Goal: Navigation & Orientation: Find specific page/section

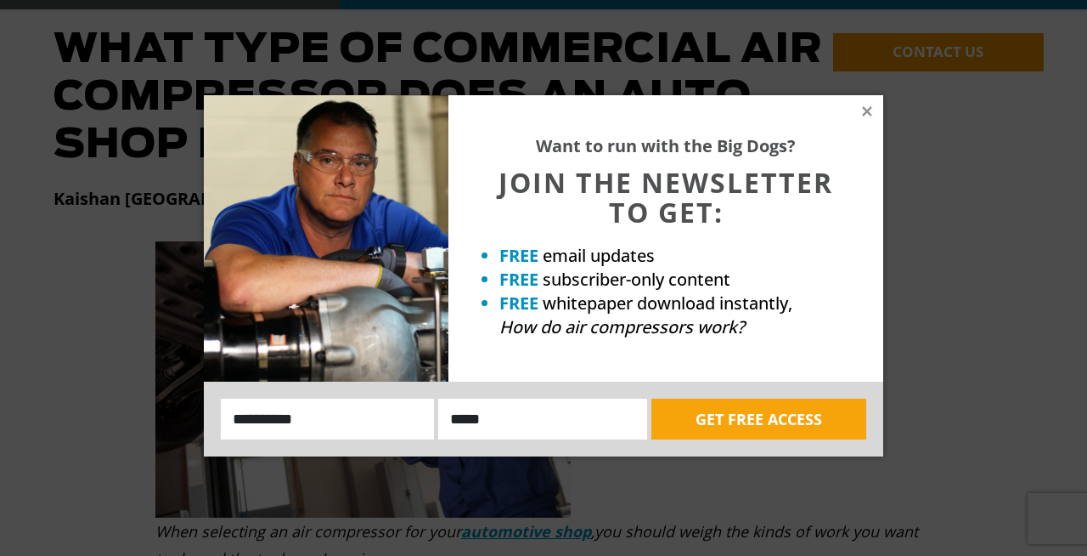
scroll to position [180, 0]
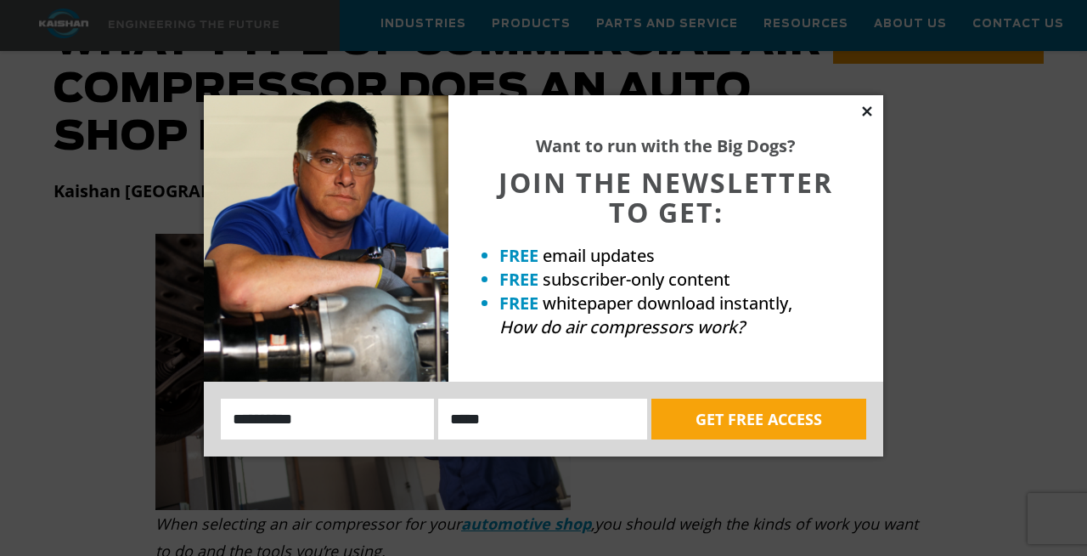
click at [867, 110] on icon at bounding box center [866, 110] width 9 height 9
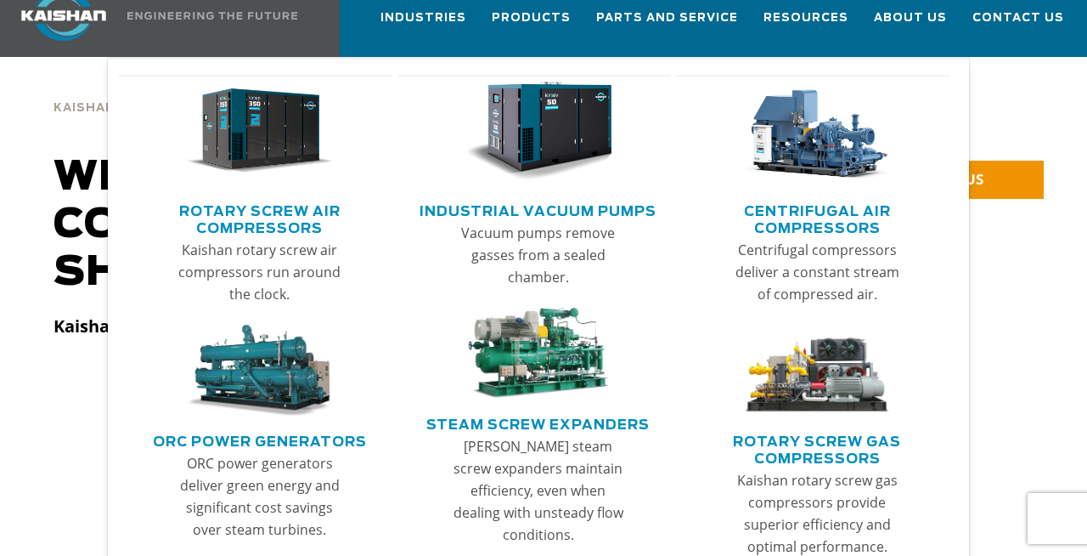
scroll to position [0, 0]
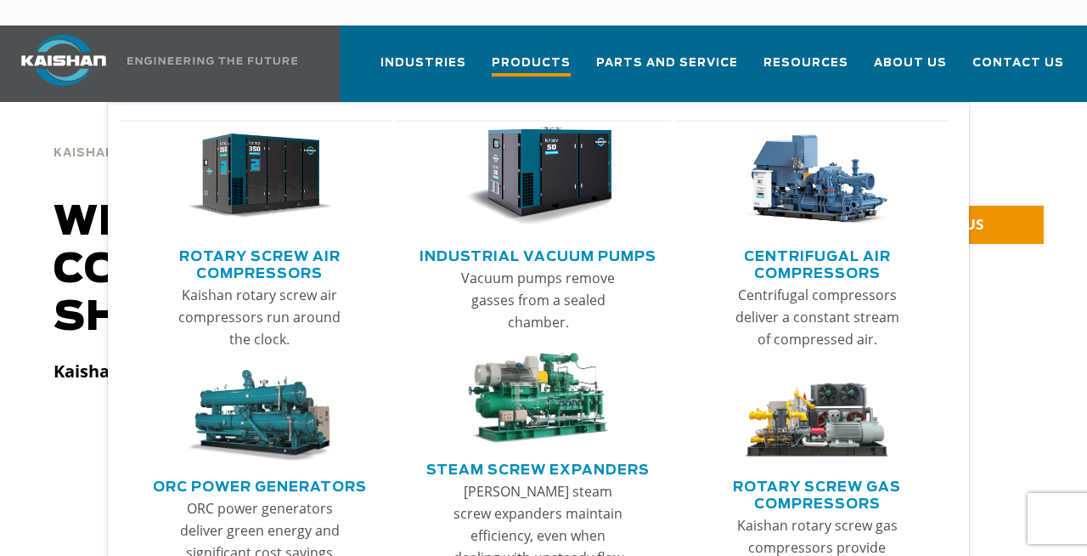
click at [552, 54] on span "Products" at bounding box center [531, 65] width 79 height 23
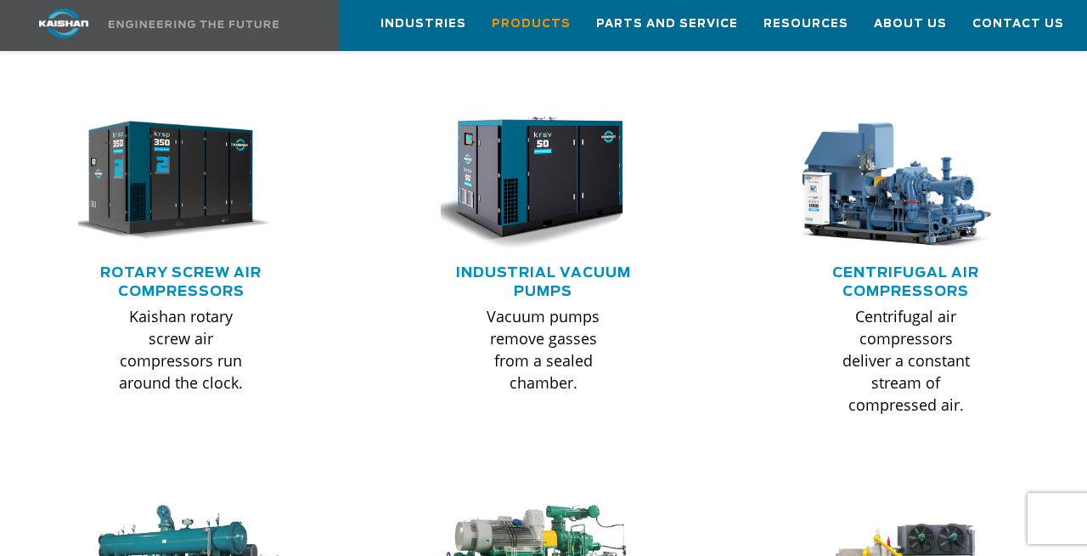
scroll to position [1107, 0]
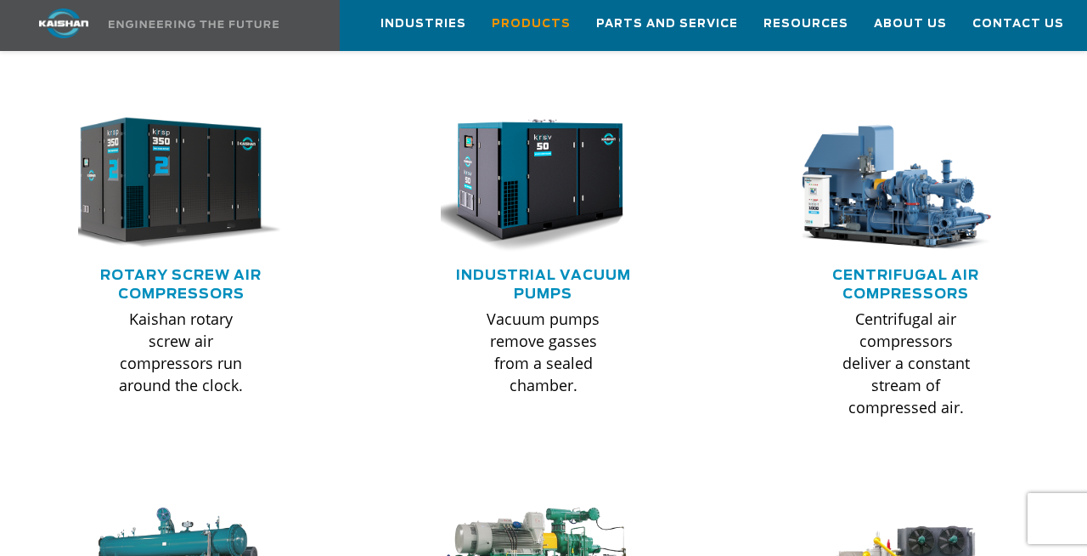
click at [160, 153] on img at bounding box center [168, 183] width 227 height 153
